Goal: Information Seeking & Learning: Learn about a topic

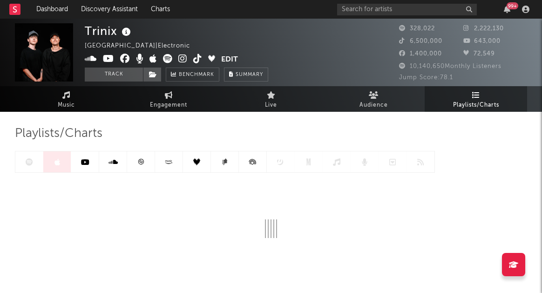
click at [237, 127] on div "Playlists/Charts" at bounding box center [271, 134] width 512 height 16
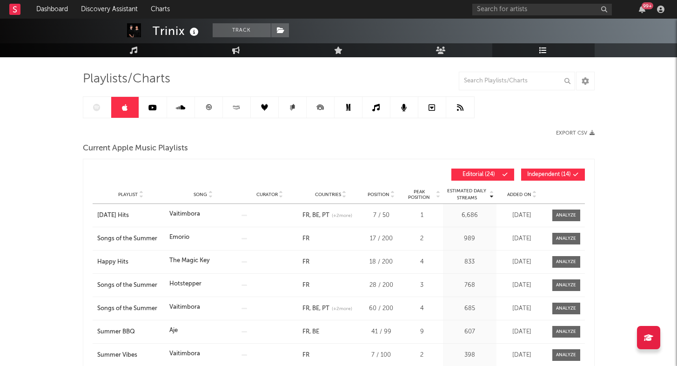
scroll to position [55, 0]
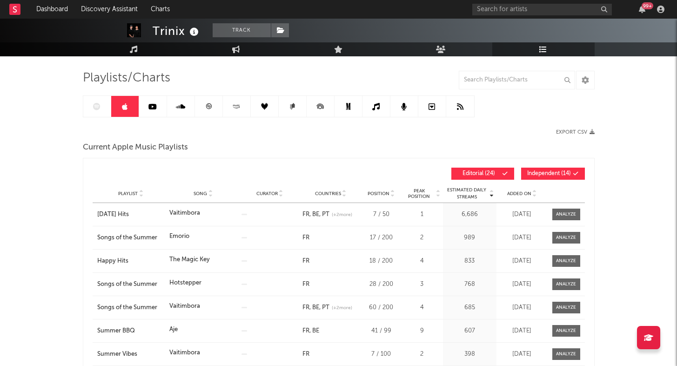
click at [513, 191] on span "Added On" at bounding box center [519, 194] width 24 height 6
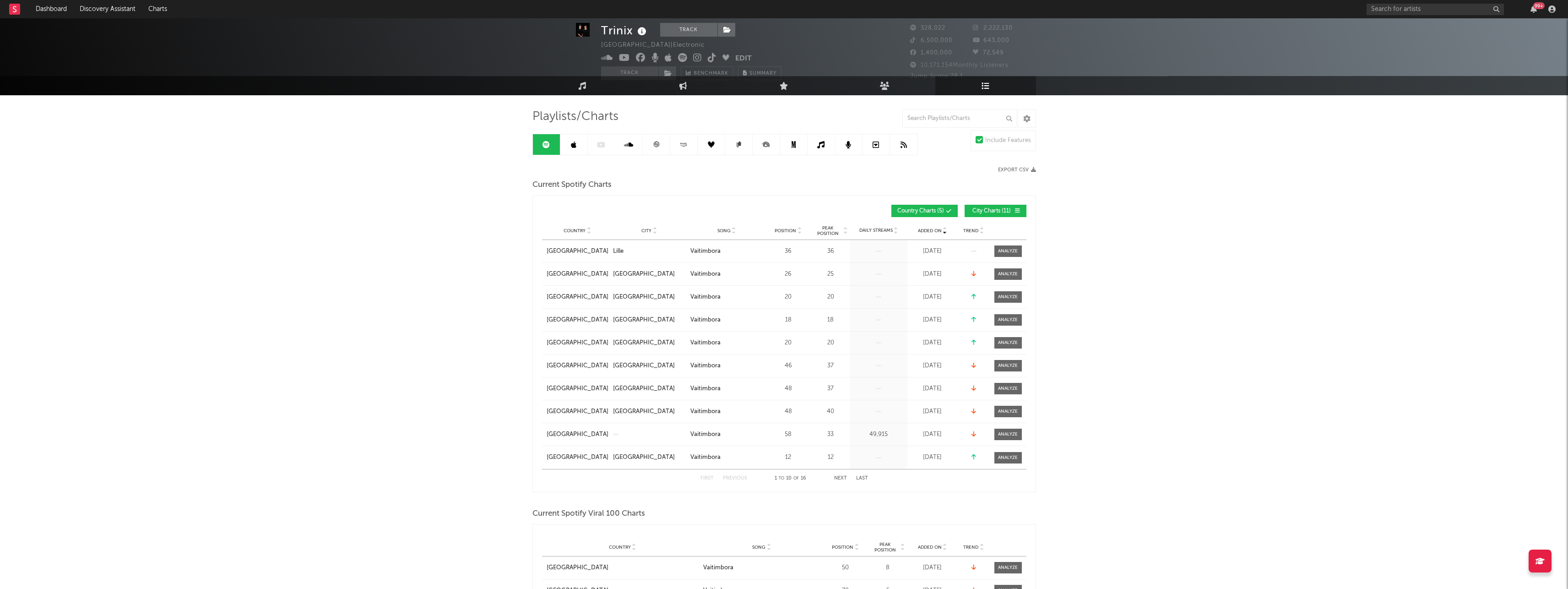
scroll to position [15, 0]
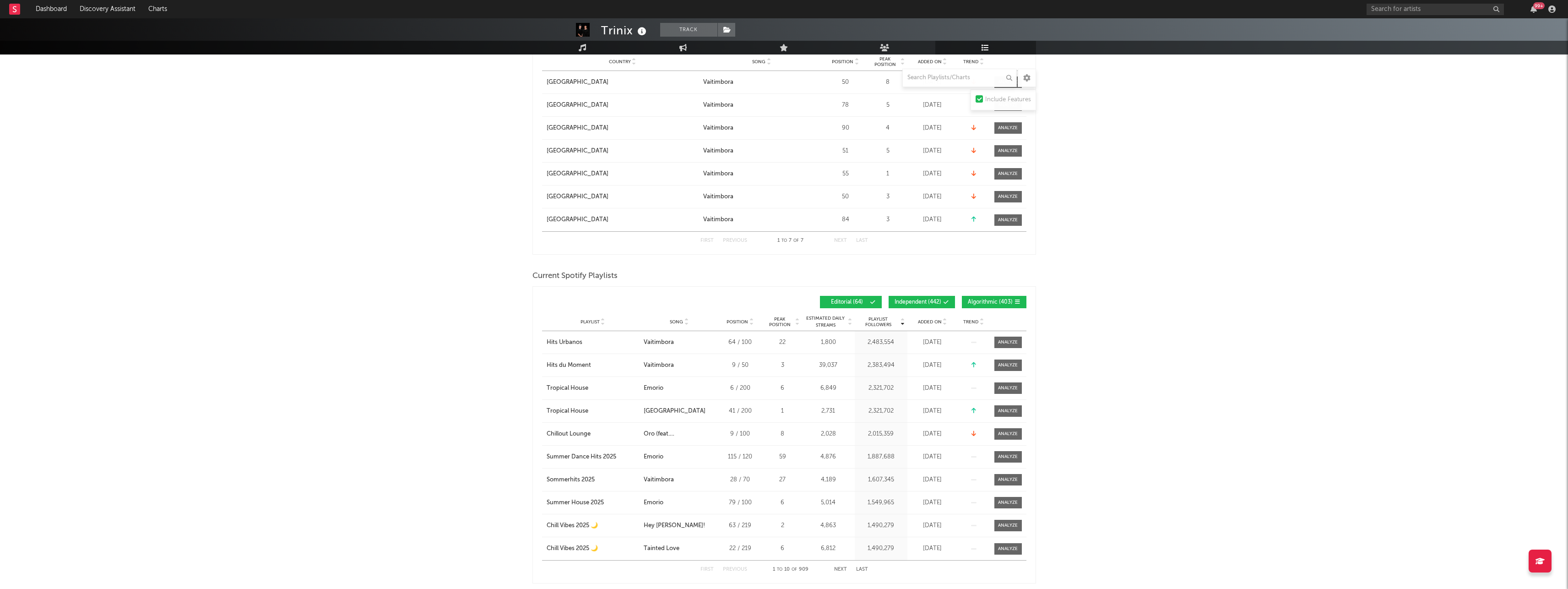
scroll to position [572, 0]
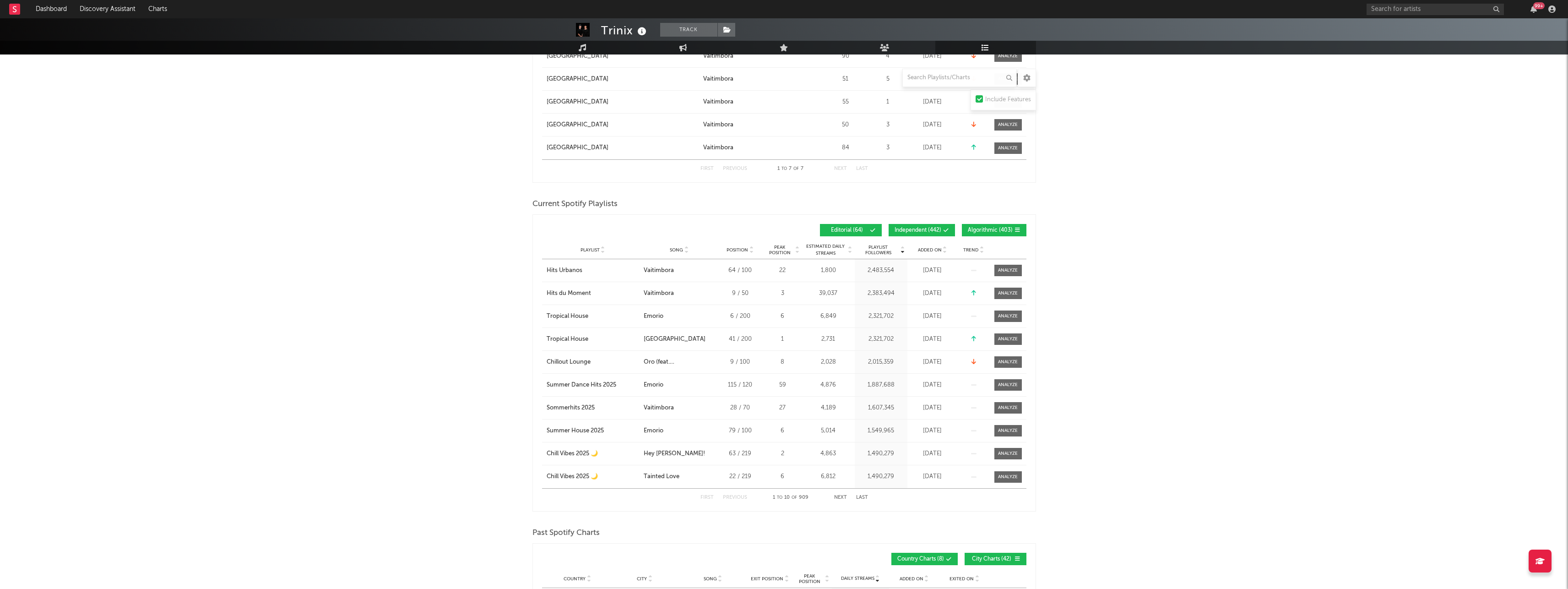
click at [925, 254] on div "Playlist City Song Position Peak Position Estimated Daily Streams Playlist Foll…" at bounding box center [784, 250] width 485 height 19
click at [922, 250] on span "Added On" at bounding box center [929, 250] width 24 height 6
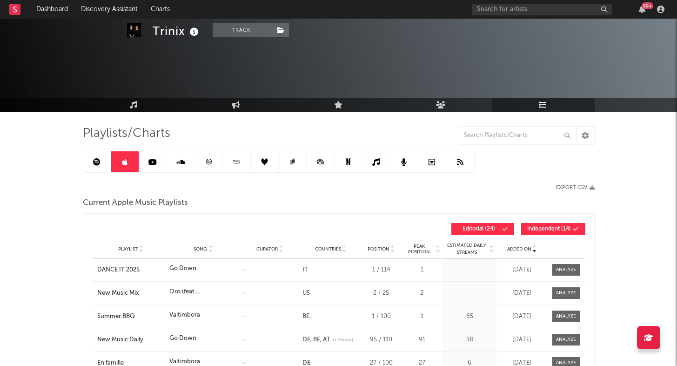
scroll to position [55, 0]
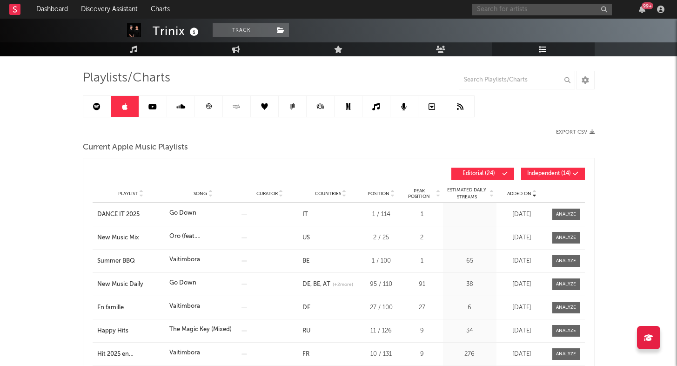
click at [580, 5] on input "text" at bounding box center [543, 10] width 140 height 12
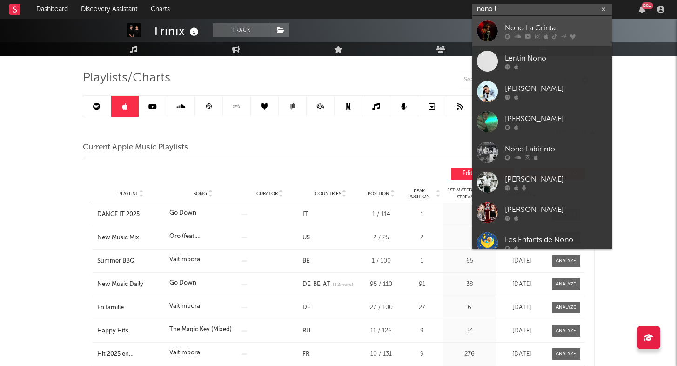
type input "nono l"
click at [483, 27] on div at bounding box center [487, 30] width 21 height 21
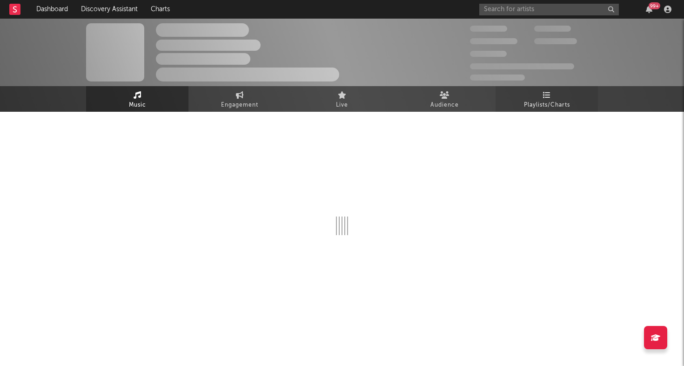
click at [533, 104] on span "Playlists/Charts" at bounding box center [547, 105] width 46 height 11
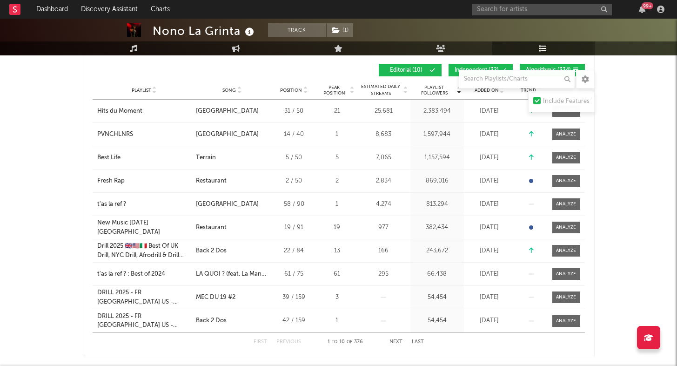
scroll to position [494, 0]
click at [487, 91] on span "Added On" at bounding box center [487, 91] width 24 height 6
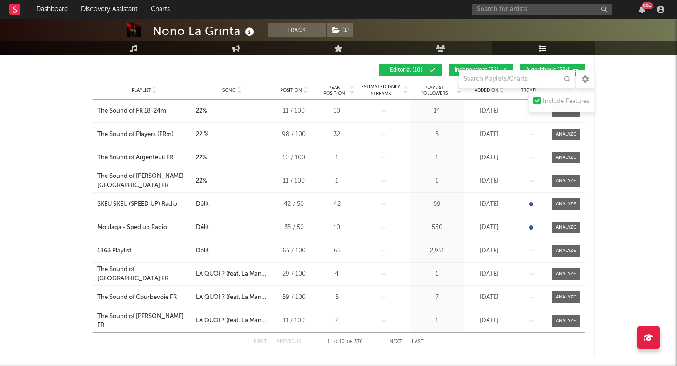
click at [487, 91] on span "Added On" at bounding box center [487, 91] width 24 height 6
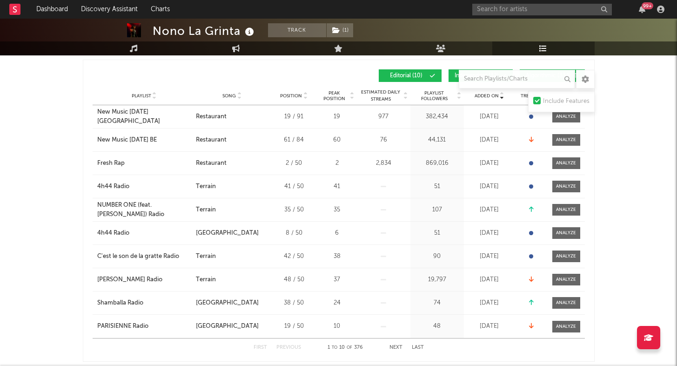
scroll to position [434, 0]
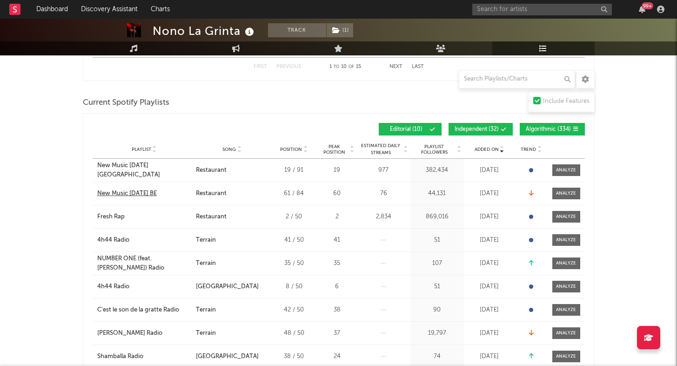
click at [142, 190] on div "New Music [DATE] BE" at bounding box center [127, 193] width 60 height 9
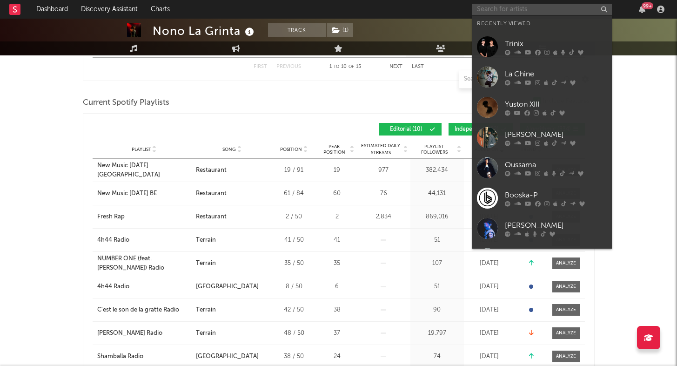
click at [570, 6] on input "text" at bounding box center [543, 10] width 140 height 12
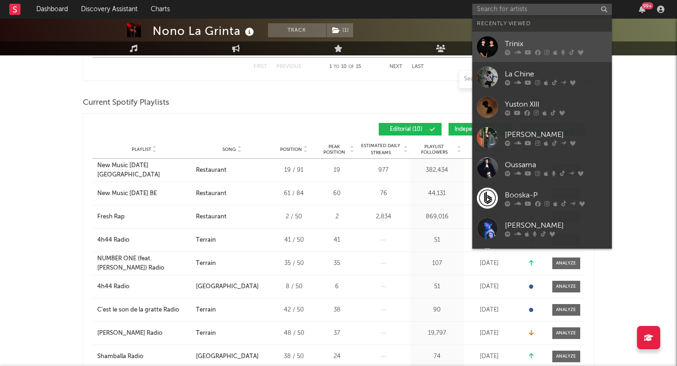
click at [520, 48] on div "Trinix" at bounding box center [556, 43] width 102 height 11
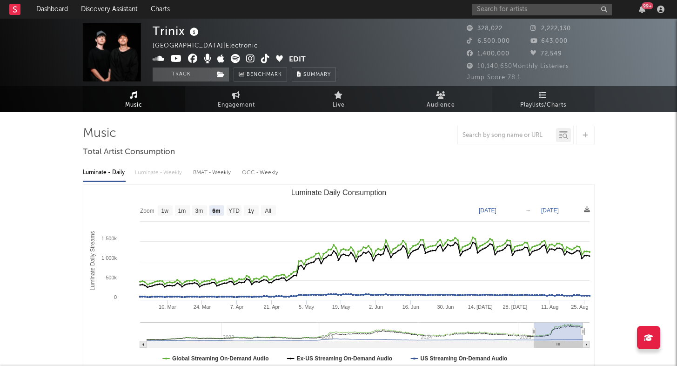
click at [537, 104] on span "Playlists/Charts" at bounding box center [544, 105] width 46 height 11
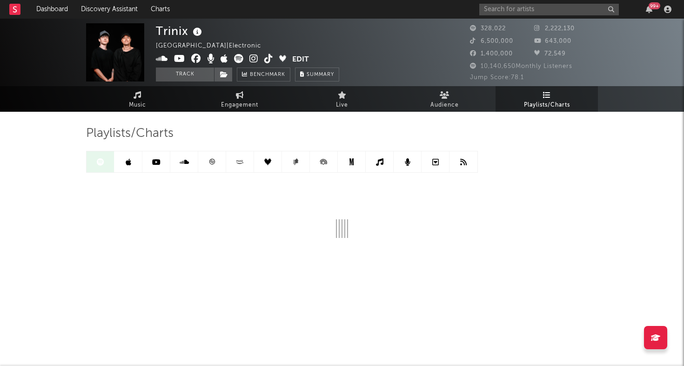
click at [133, 161] on link at bounding box center [129, 161] width 28 height 21
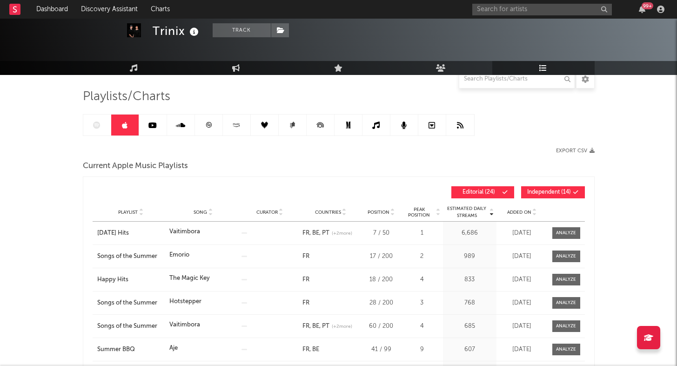
scroll to position [147, 0]
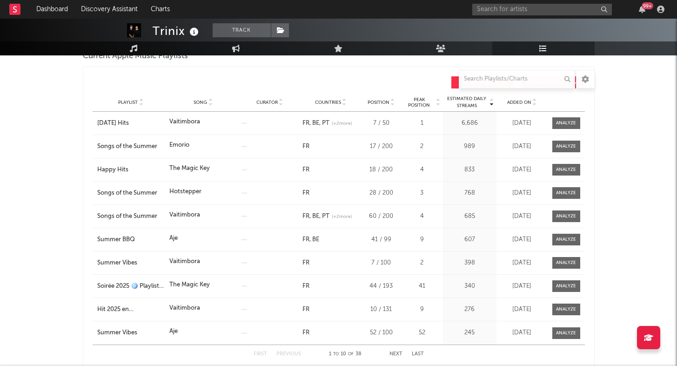
click at [521, 102] on div "Added On" at bounding box center [522, 102] width 47 height 7
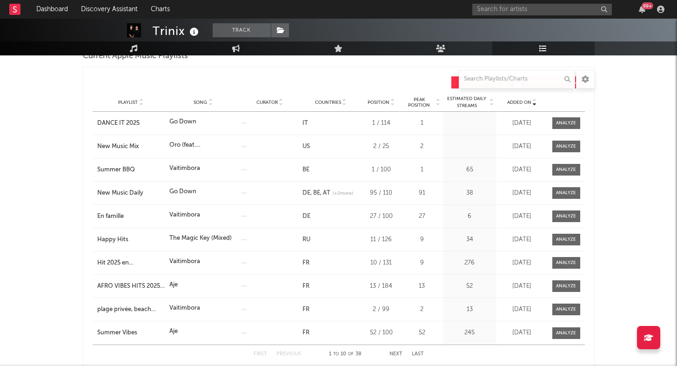
click at [520, 101] on span "Added On" at bounding box center [519, 103] width 24 height 6
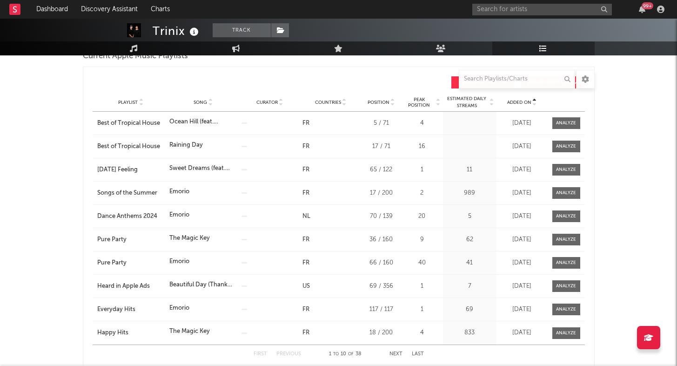
click at [520, 101] on span "Added On" at bounding box center [519, 103] width 24 height 6
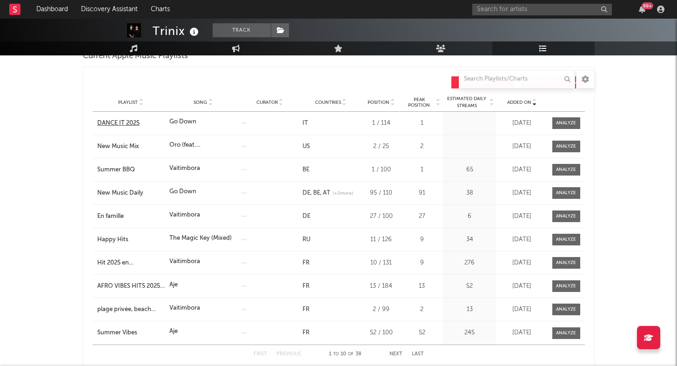
click at [120, 124] on div "DANCE IT 2025" at bounding box center [131, 123] width 68 height 9
